Goal: Information Seeking & Learning: Learn about a topic

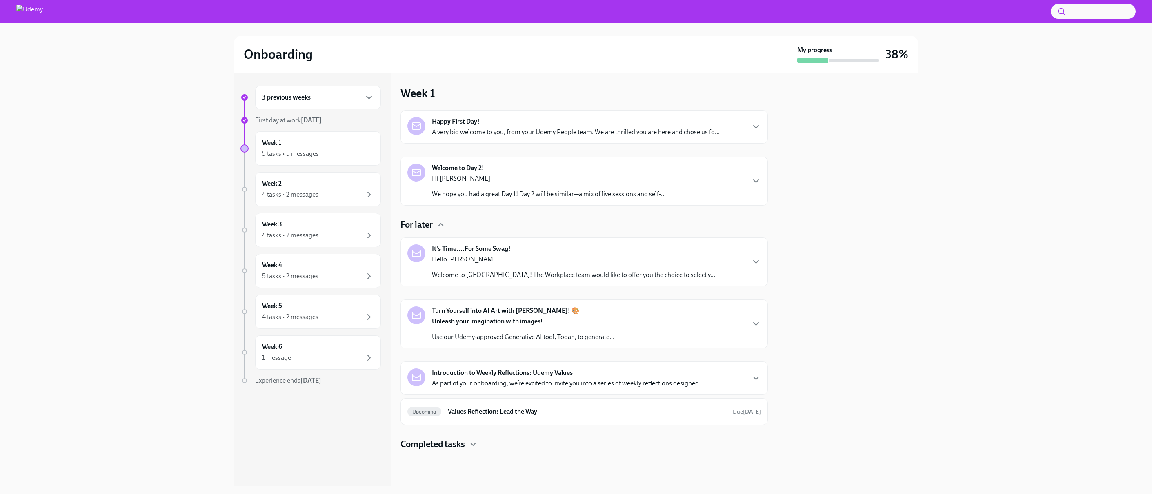
click at [451, 167] on strong "Welcome to Day 2!" at bounding box center [458, 168] width 52 height 9
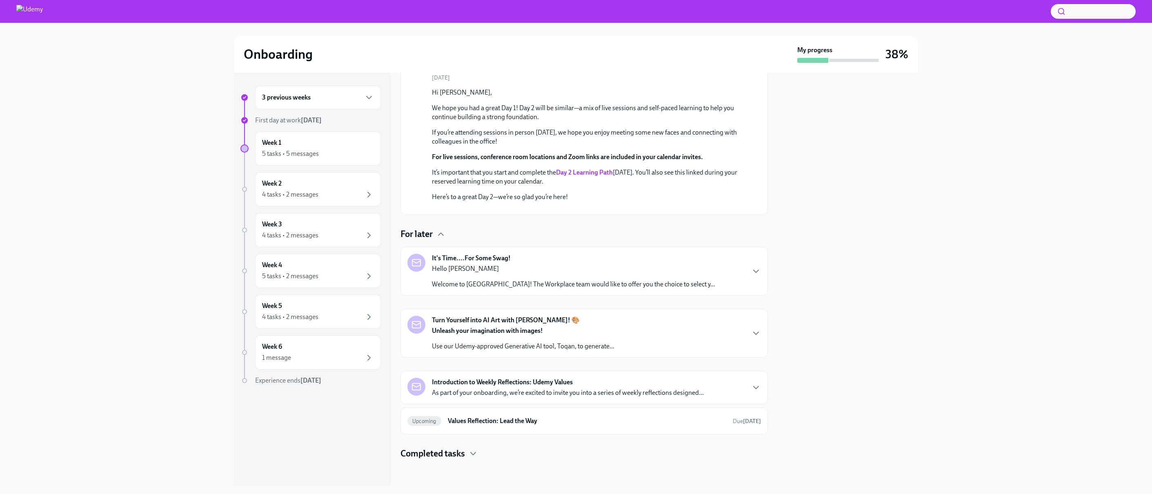
scroll to position [242, 0]
click at [491, 338] on div "Unleash your imagination with images! Use our Udemy-approved Generative AI tool…" at bounding box center [523, 338] width 182 height 24
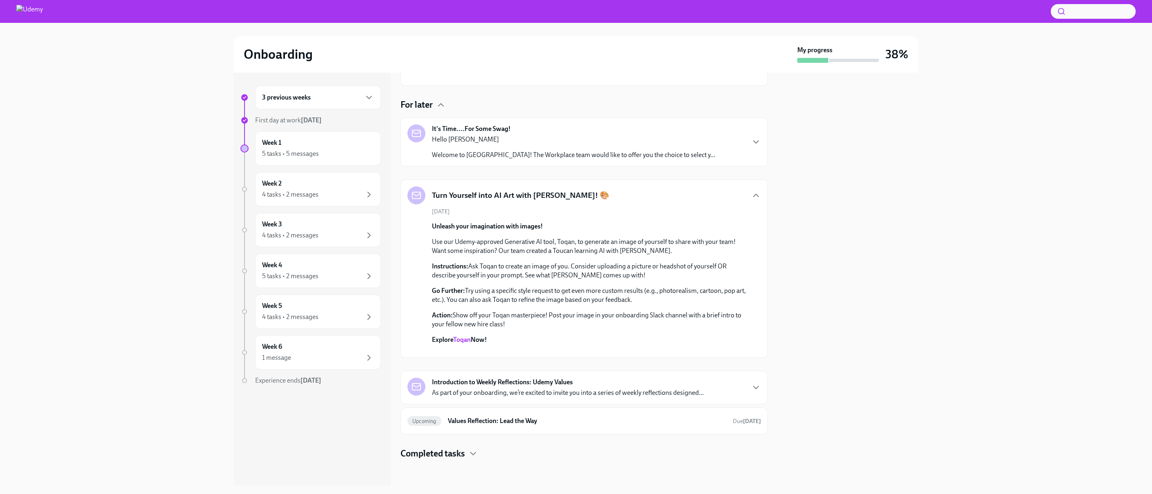
scroll to position [419, 0]
click at [536, 124] on div "It's Time....For Some Swag! Hello [PERSON_NAME] Welcome to [GEOGRAPHIC_DATA]! T…" at bounding box center [573, 141] width 283 height 35
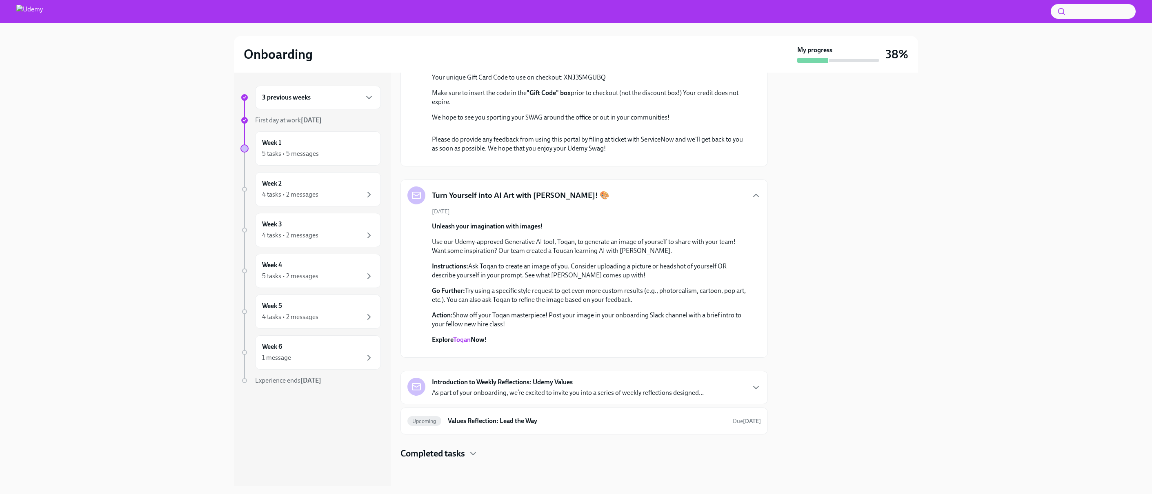
scroll to position [907, 0]
click at [542, 380] on strong "Introduction to Weekly Reflections: Udemy Values" at bounding box center [502, 382] width 141 height 9
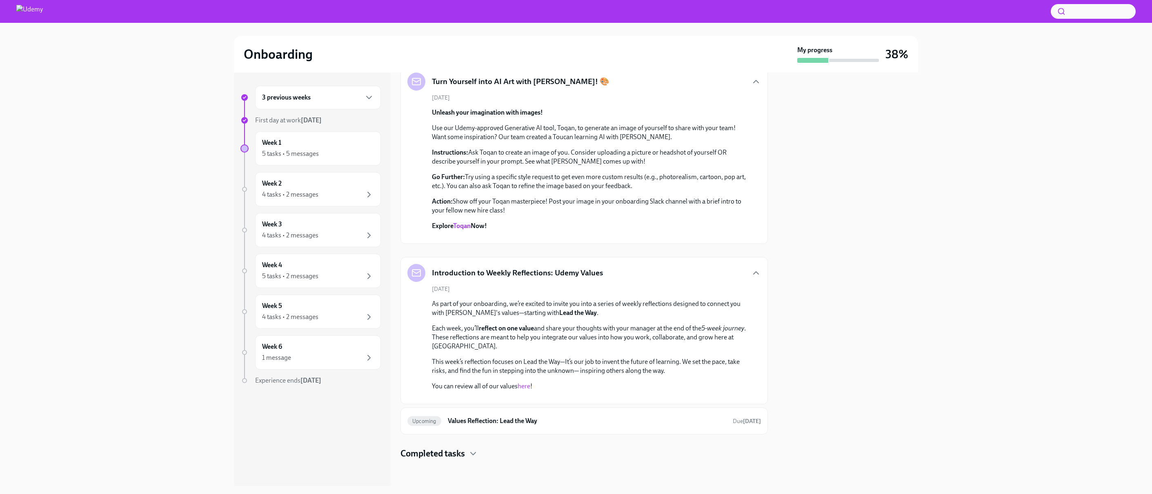
scroll to position [1141, 0]
click at [526, 426] on div "Upcoming Values Reflection: Lead the Way Due [DATE]" at bounding box center [583, 421] width 353 height 13
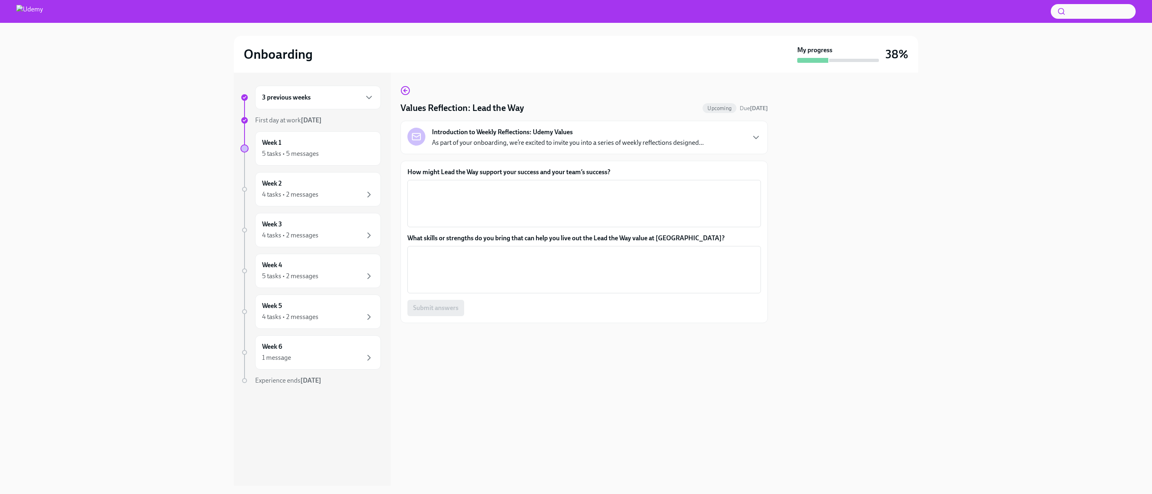
click at [595, 144] on p "As part of your onboarding, we’re excited to invite you into a series of weekly…" at bounding box center [568, 142] width 272 height 9
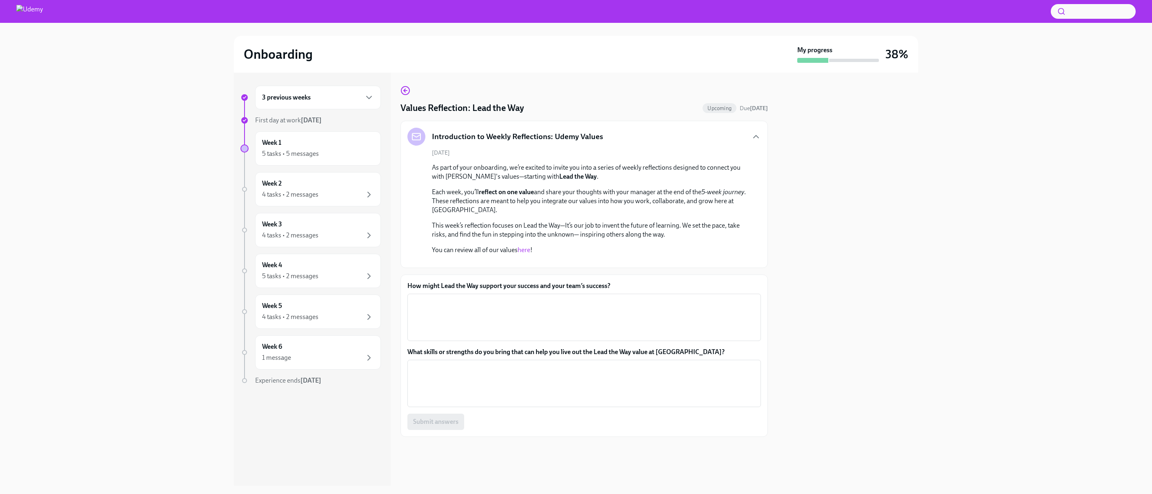
scroll to position [98, 0]
click at [345, 186] on div "Week 2 4 tasks • 2 messages" at bounding box center [318, 189] width 112 height 20
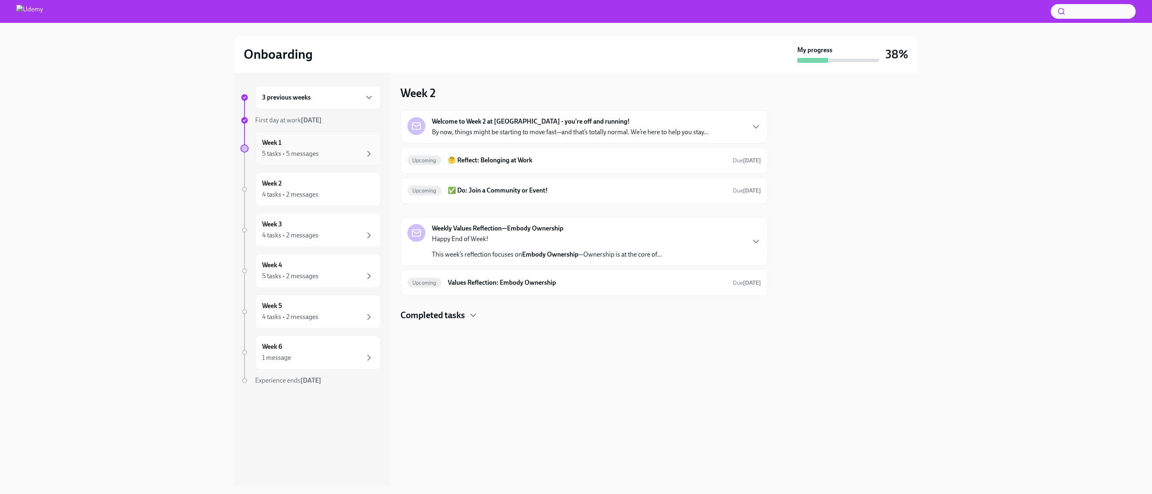
click at [285, 152] on div "5 tasks • 5 messages" at bounding box center [290, 153] width 57 height 9
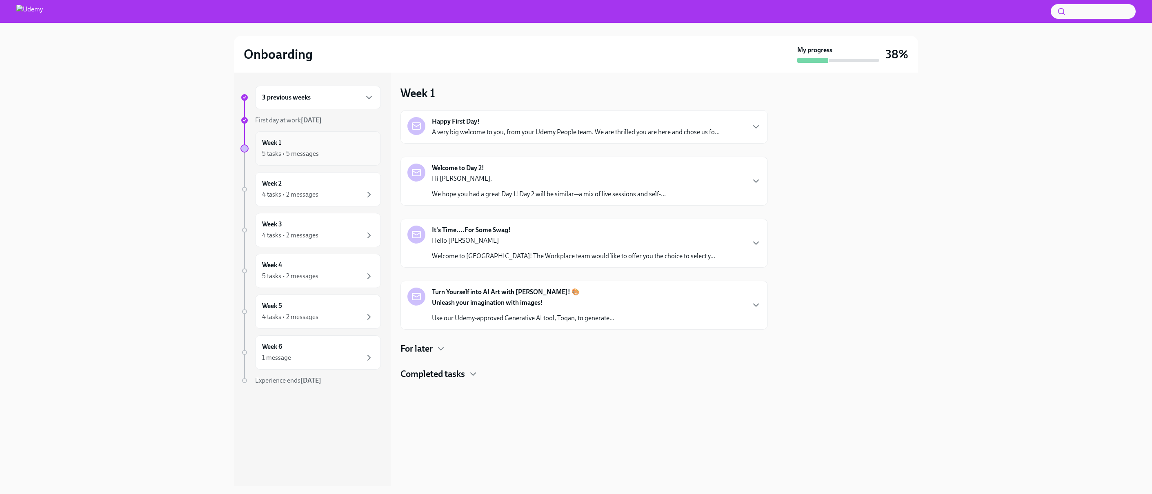
click at [285, 152] on div "5 tasks • 5 messages" at bounding box center [290, 153] width 57 height 9
click at [483, 122] on div "Happy First Day! A very big welcome to you, from your Udemy People team. We are…" at bounding box center [576, 127] width 288 height 20
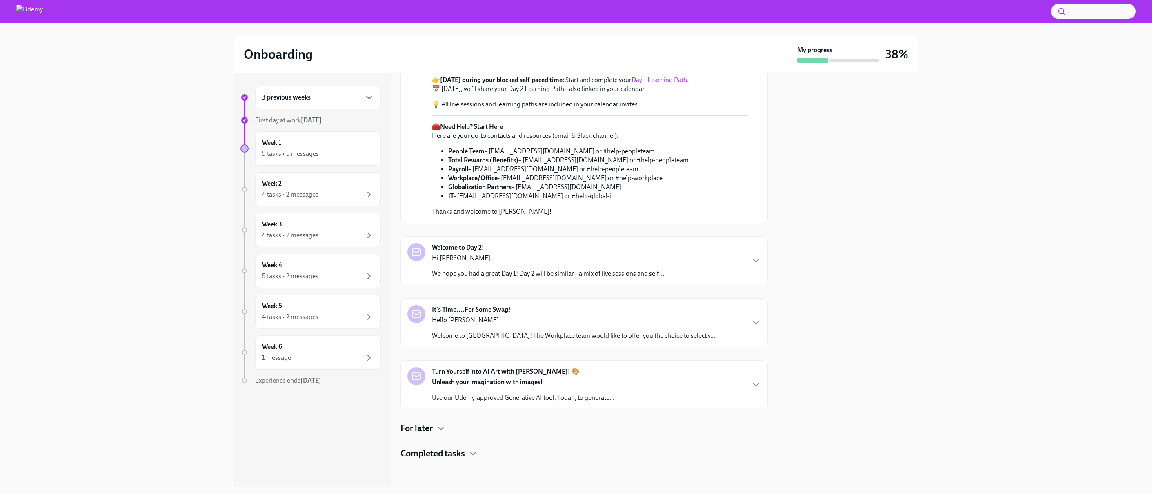
scroll to position [370, 0]
click at [501, 247] on div "Welcome to Day 2! Hi [PERSON_NAME], We hope you had a great Day 1! Day 2 will b…" at bounding box center [549, 260] width 234 height 35
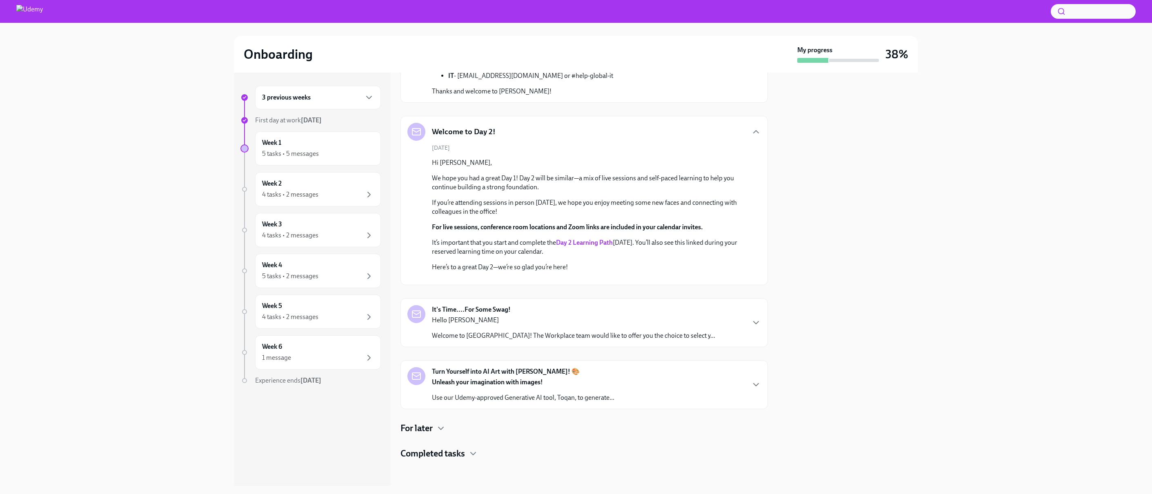
scroll to position [621, 0]
click at [541, 331] on div "Hello [PERSON_NAME] Welcome to Udemy! The Workplace team would like to offer yo…" at bounding box center [573, 328] width 283 height 24
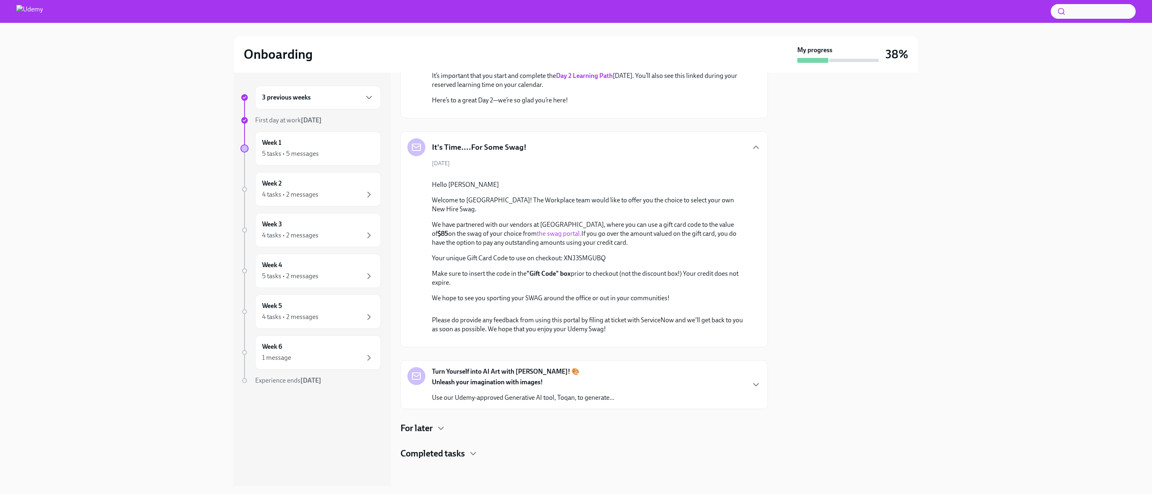
scroll to position [1003, 0]
click at [507, 358] on div "Happy First Day! [DATE] A very big welcome to you, from your Udemy People team.…" at bounding box center [583, 22] width 367 height 773
click at [506, 378] on strong "Unleash your imagination with images!" at bounding box center [487, 382] width 111 height 8
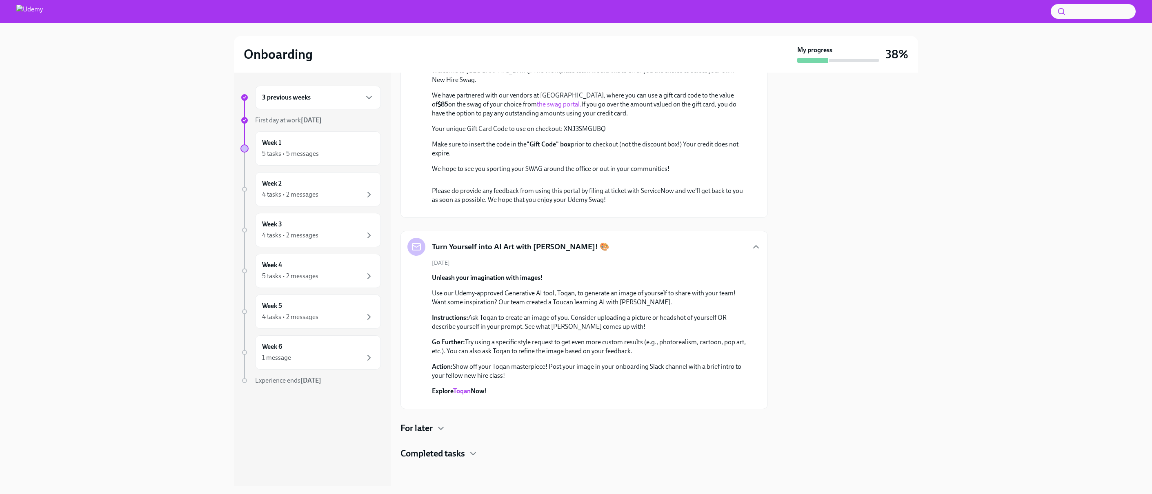
scroll to position [1286, 0]
click at [286, 182] on div "Week 2 4 tasks • 2 messages" at bounding box center [318, 189] width 112 height 20
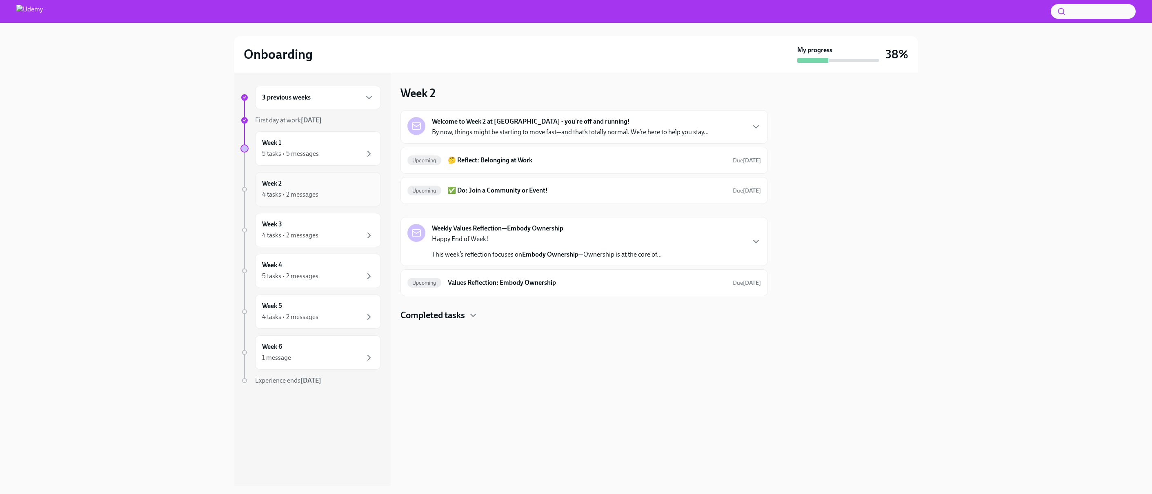
click at [286, 182] on div "Week 2 4 tasks • 2 messages" at bounding box center [318, 189] width 112 height 20
click at [530, 117] on strong "Welcome to Week 2 at [GEOGRAPHIC_DATA] - you're off and running!" at bounding box center [531, 121] width 198 height 9
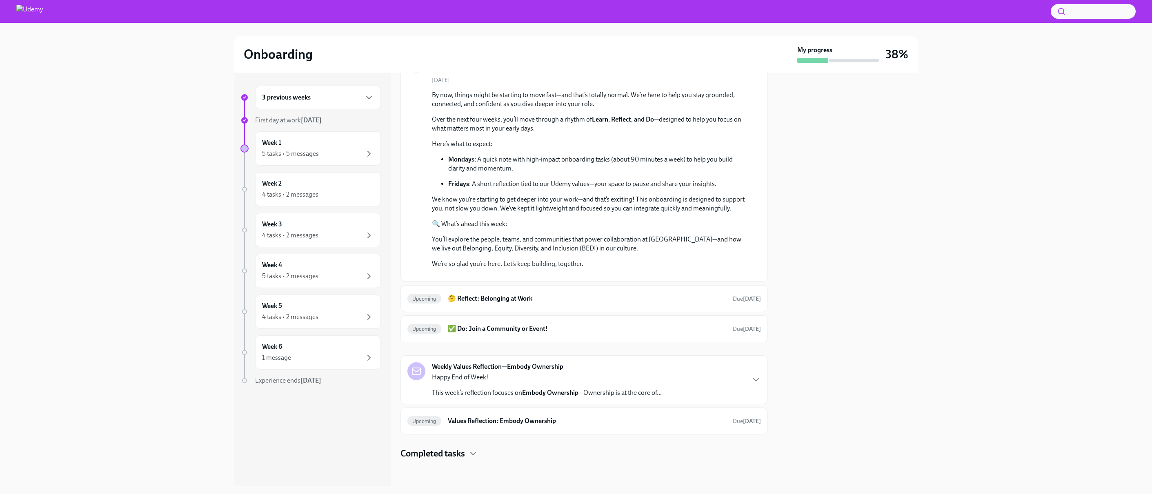
scroll to position [194, 0]
click at [528, 300] on h6 "🤔 Reflect: Belonging at Work" at bounding box center [587, 298] width 278 height 9
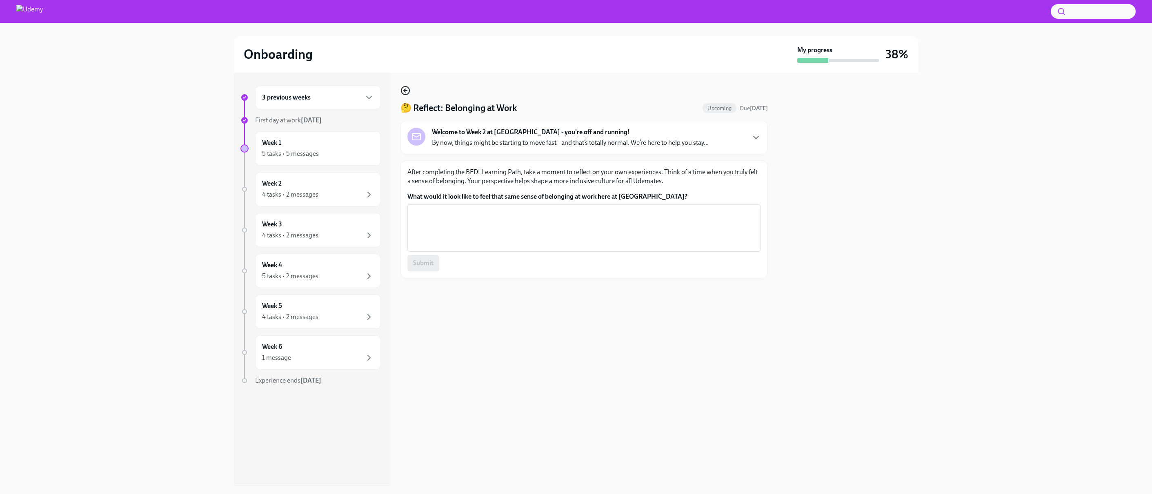
click at [405, 93] on icon "button" at bounding box center [405, 91] width 10 height 10
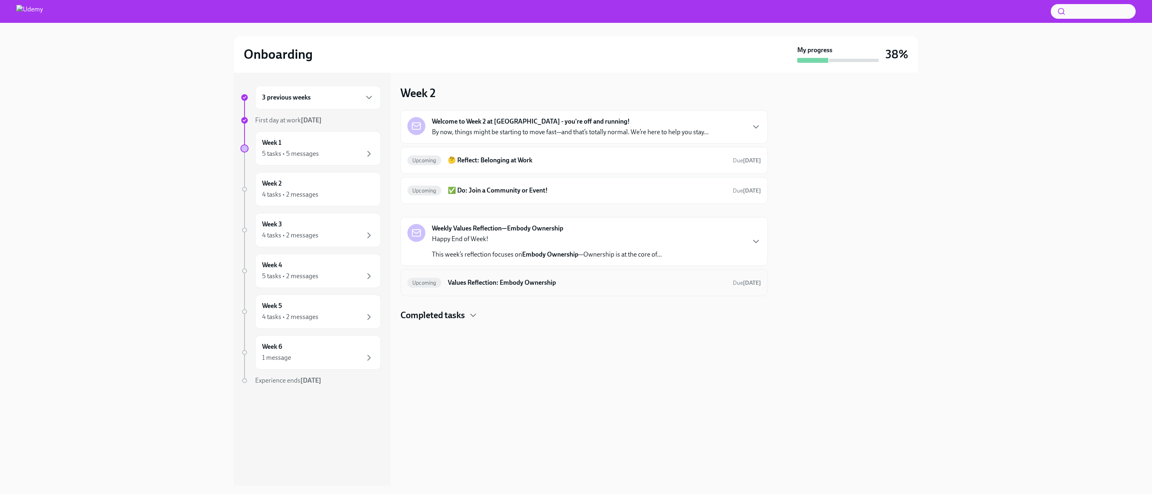
click at [462, 282] on h6 "Values Reflection: Embody Ownership" at bounding box center [587, 282] width 278 height 9
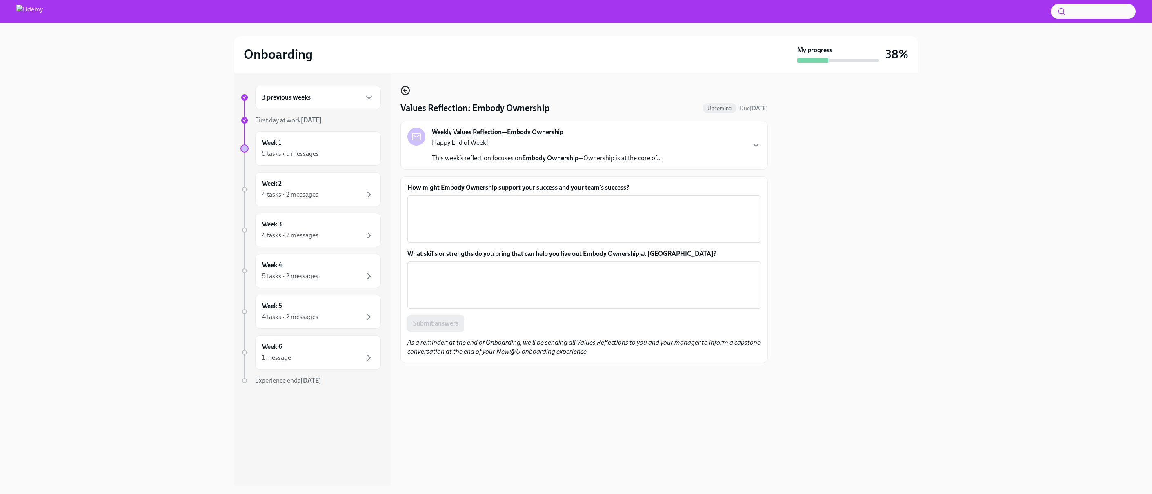
click at [404, 91] on icon "button" at bounding box center [405, 91] width 3 height 0
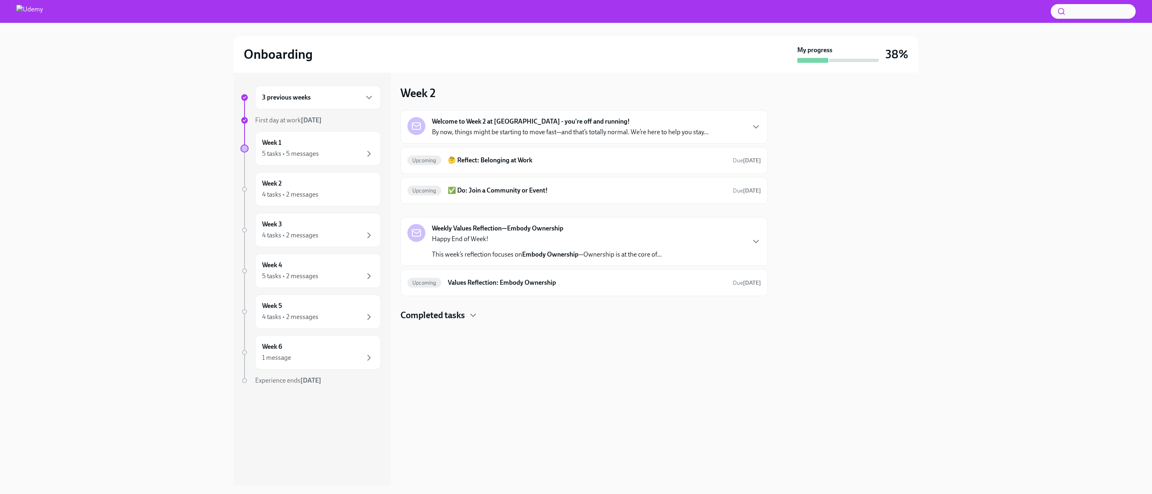
click at [163, 60] on div "Onboarding My progress 38%" at bounding box center [576, 54] width 1126 height 37
click at [125, 81] on div "3 previous weeks First day at work [DATE] Week 1 5 tasks • 5 messages Week 2 4 …" at bounding box center [576, 279] width 1126 height 413
